Goal: Book appointment/travel/reservation

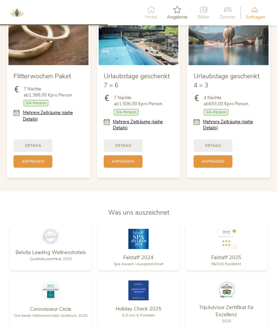
scroll to position [663, 0]
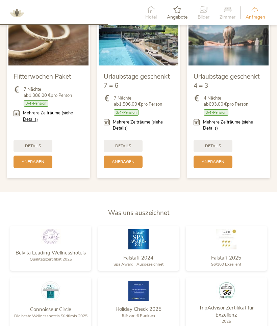
click at [244, 121] on link "Mehrere Zeiträume (siehe Details)" at bounding box center [233, 125] width 60 height 12
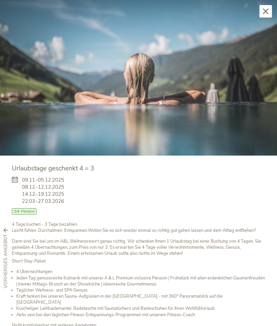
scroll to position [0, 0]
click at [267, 12] on icon at bounding box center [266, 11] width 6 height 6
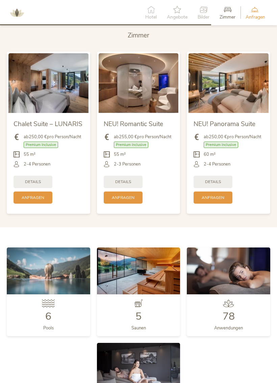
scroll to position [1294, 0]
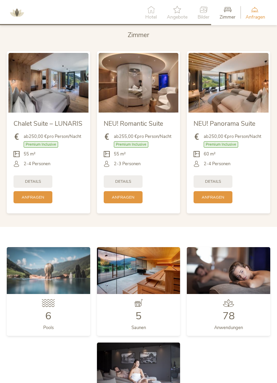
click at [247, 85] on img at bounding box center [228, 83] width 80 height 60
click at [221, 179] on span "Details" at bounding box center [213, 182] width 16 height 6
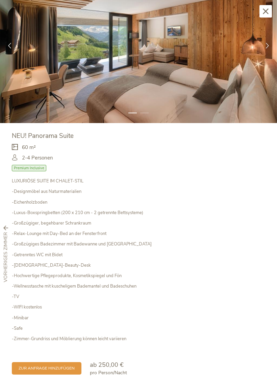
scroll to position [32, 0]
click at [63, 347] on span "zur Anfrage hinzufügen" at bounding box center [47, 369] width 56 height 6
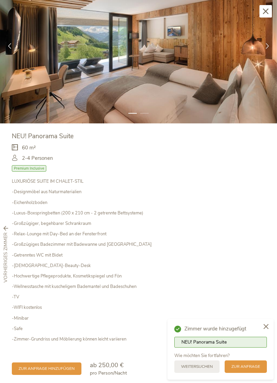
click at [266, 322] on div at bounding box center [265, 327] width 15 height 16
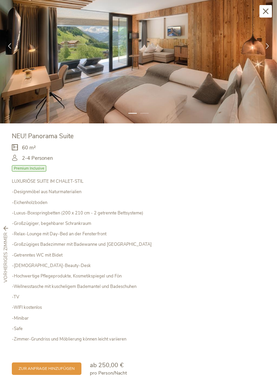
click at [7, 48] on icon at bounding box center [10, 46] width 6 height 6
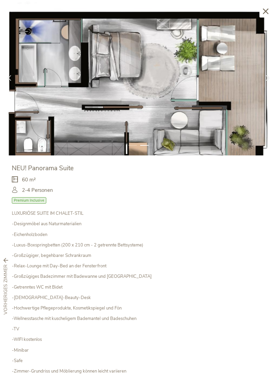
scroll to position [0, 0]
click at [264, 10] on icon at bounding box center [266, 11] width 6 height 6
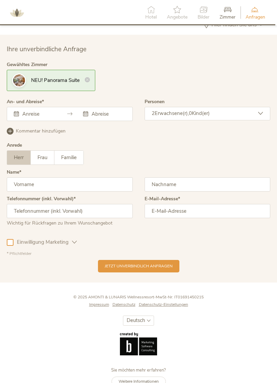
scroll to position [1726, 0]
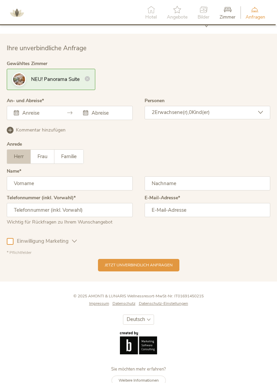
click at [34, 110] on input "text" at bounding box center [38, 113] width 35 height 7
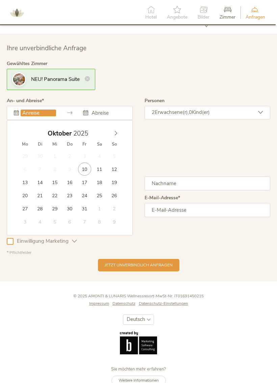
click at [130, 198] on div "Oktober 2025 Mo Di Mi Do Fr Sa So 29 30 1 2 3 4 5 6 7 8 9 10 11 12 13 14 15 16 …" at bounding box center [70, 177] width 126 height 115
type input "20.10.2025"
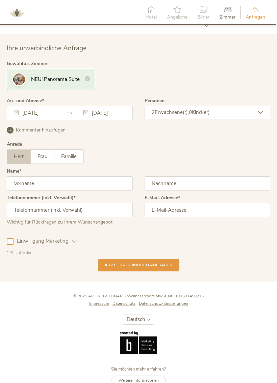
click at [103, 110] on input "31.10.2025" at bounding box center [107, 113] width 35 height 7
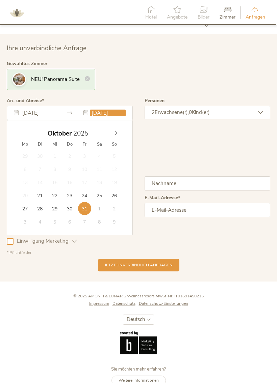
type input "24.10.2025"
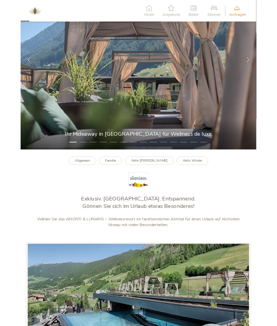
scroll to position [0, 0]
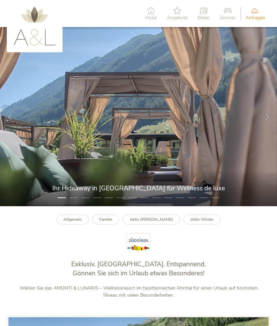
click at [226, 14] on icon at bounding box center [227, 10] width 16 height 7
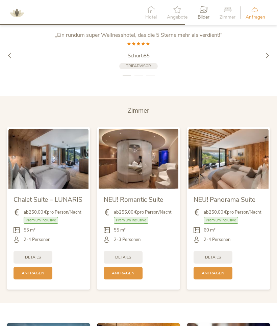
scroll to position [1245, 0]
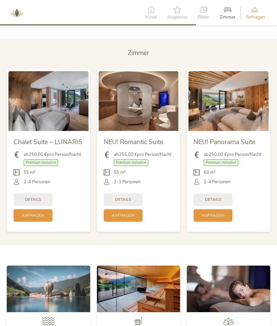
click at [232, 89] on img at bounding box center [228, 101] width 80 height 60
click at [232, 113] on img at bounding box center [228, 101] width 80 height 60
click at [150, 11] on icon at bounding box center [150, 9] width 11 height 7
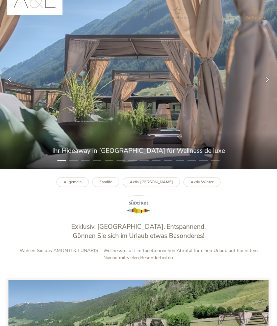
scroll to position [0, 0]
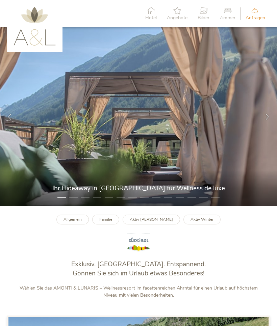
click at [37, 35] on img at bounding box center [34, 26] width 42 height 39
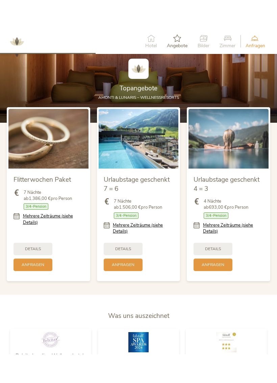
scroll to position [596, 0]
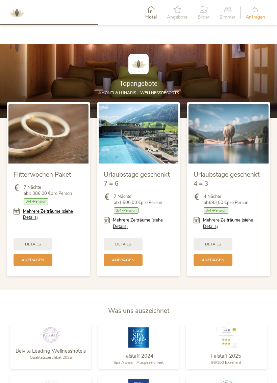
click at [153, 221] on link "Mehrere Zeiträume (siehe Details)" at bounding box center [143, 223] width 60 height 12
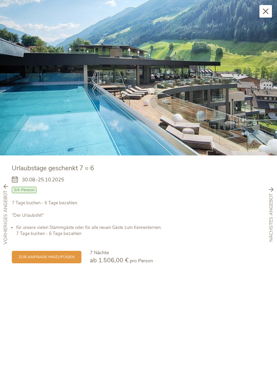
click at [271, 190] on icon at bounding box center [271, 189] width 5 height 5
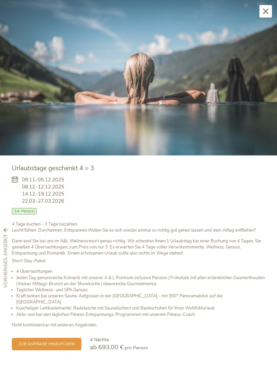
click at [7, 228] on icon at bounding box center [5, 230] width 5 height 5
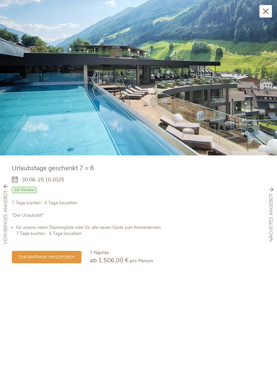
click at [6, 186] on icon at bounding box center [5, 186] width 5 height 5
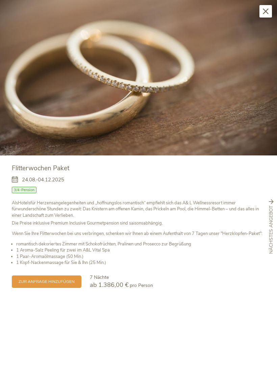
click at [268, 11] on div "Schließen" at bounding box center [265, 11] width 12 height 12
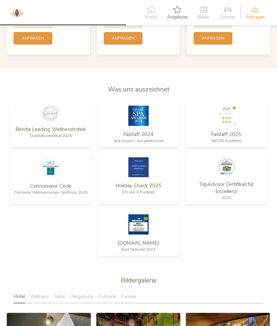
scroll to position [785, 0]
